Goal: Task Accomplishment & Management: Use online tool/utility

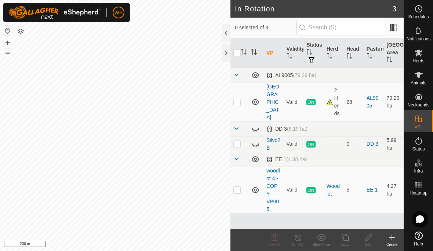
click at [240, 187] on p-checkbox at bounding box center [236, 190] width 7 height 6
checkbox input "true"
click at [347, 238] on icon at bounding box center [344, 237] width 9 height 9
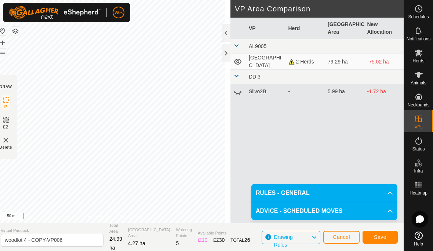
click at [379, 235] on span "Save" at bounding box center [380, 237] width 12 height 6
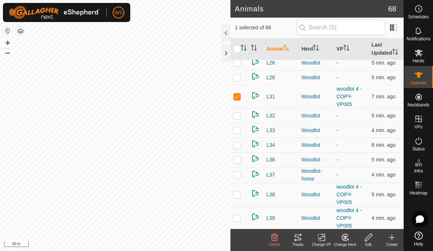
scroll to position [925, 0]
click at [321, 237] on icon at bounding box center [321, 237] width 9 height 9
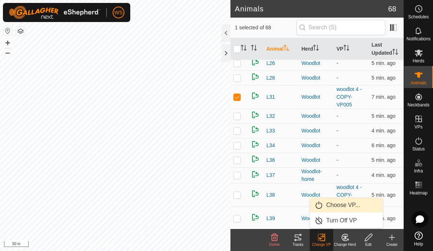
click at [343, 201] on span "Choose VP..." at bounding box center [343, 205] width 34 height 9
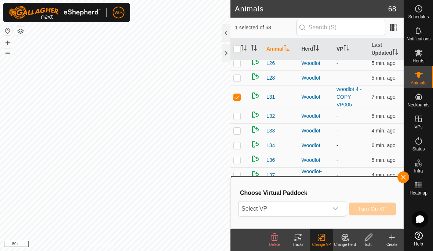
click at [331, 207] on div "dropdown trigger" at bounding box center [335, 208] width 15 height 15
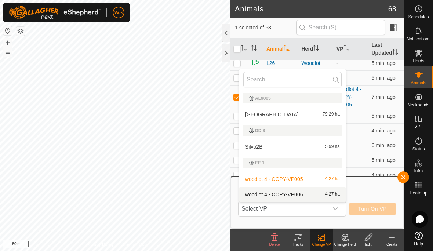
click at [301, 195] on span "woodlot 4 - COPY-VP006" at bounding box center [274, 194] width 58 height 5
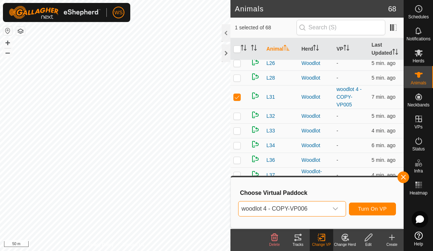
click at [383, 206] on span "Turn On VP" at bounding box center [372, 209] width 29 height 6
